Goal: Task Accomplishment & Management: Complete application form

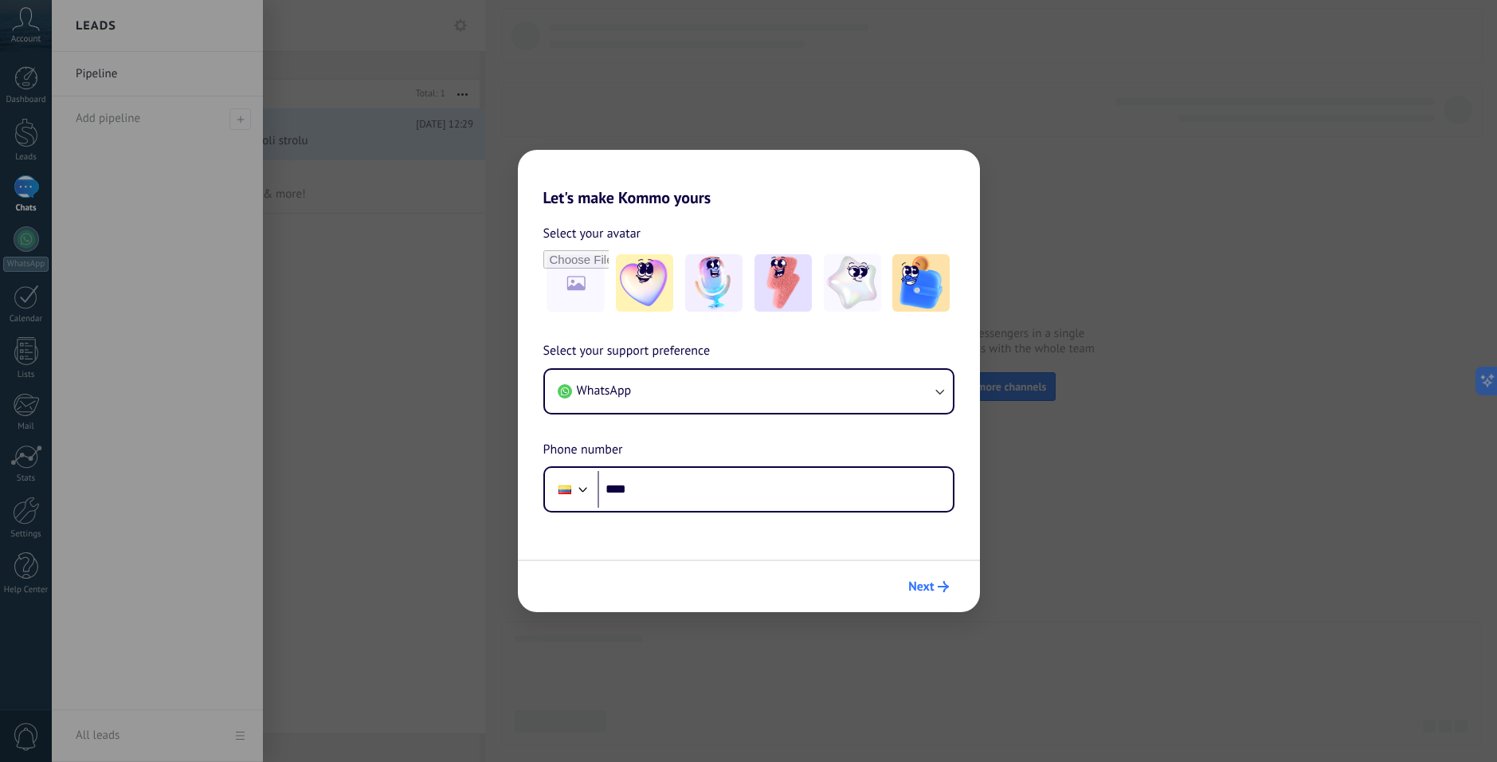
drag, startPoint x: 938, startPoint y: 582, endPoint x: 923, endPoint y: 580, distance: 14.4
click at [936, 582] on span "Next" at bounding box center [928, 586] width 40 height 11
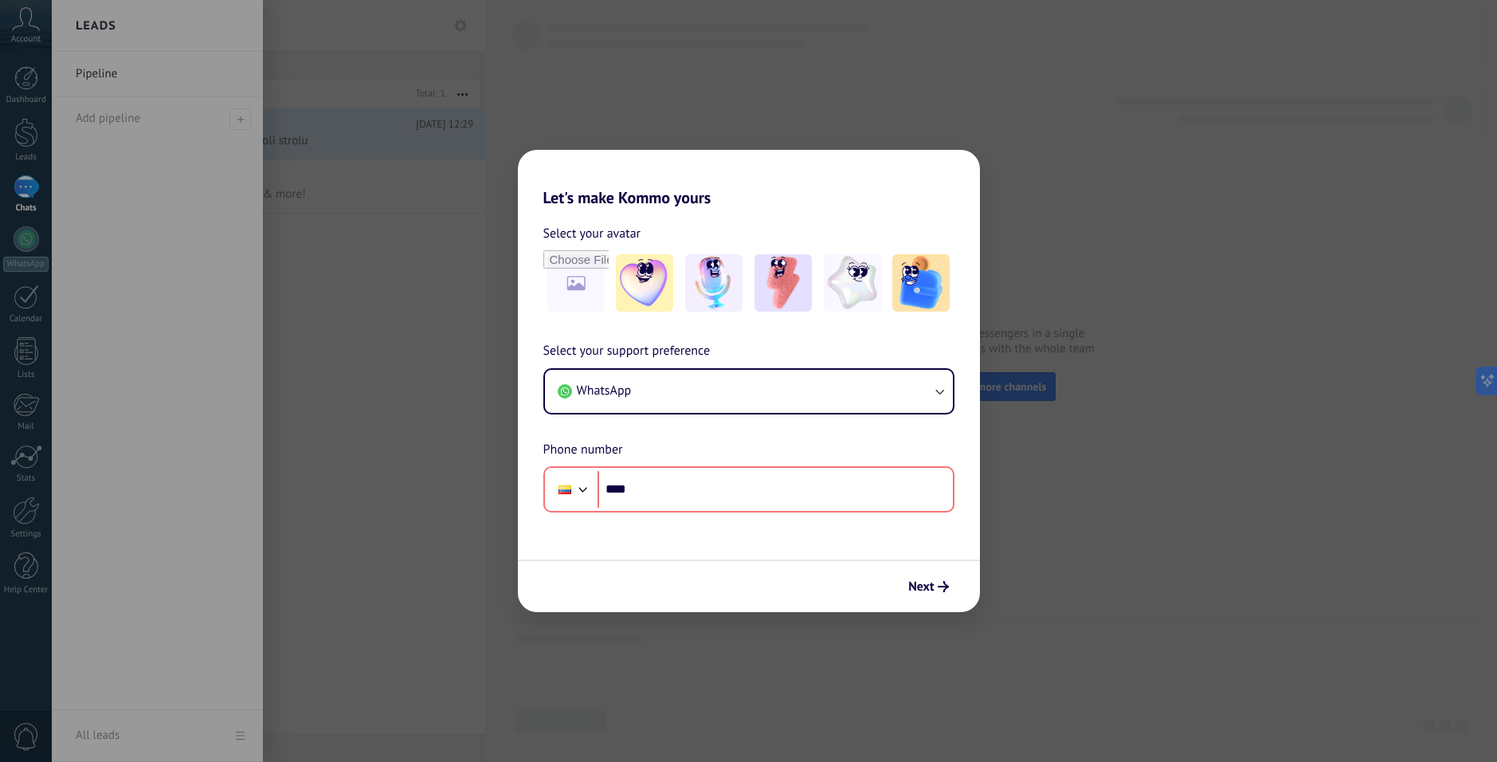
click at [356, 404] on div "Let's make Kommo yours Select your avatar Select your support preference WhatsA…" at bounding box center [748, 381] width 1497 height 762
click at [356, 403] on div "Let's make Kommo yours Select your avatar Select your support preference WhatsA…" at bounding box center [748, 381] width 1497 height 762
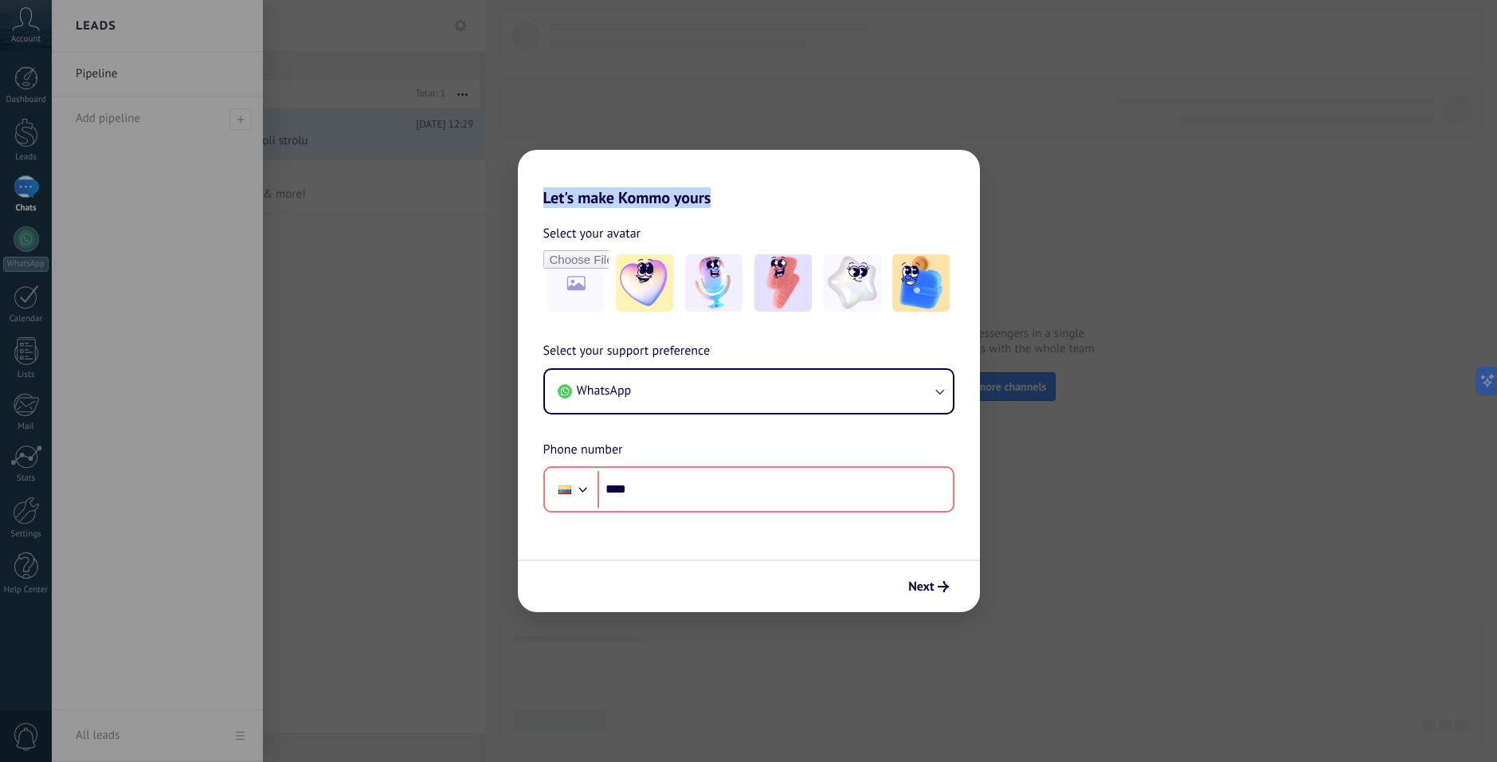
drag, startPoint x: 352, startPoint y: 400, endPoint x: 378, endPoint y: 366, distance: 42.5
click at [352, 399] on div "Let's make Kommo yours Select your avatar Select your support preference WhatsA…" at bounding box center [748, 381] width 1497 height 762
